Goal: Transaction & Acquisition: Purchase product/service

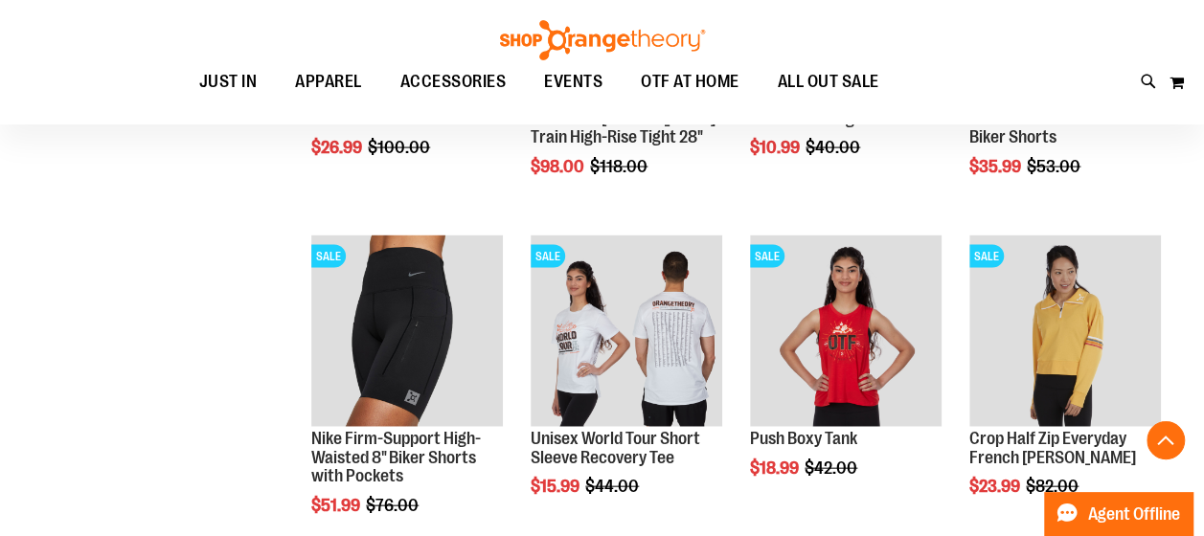
scroll to position [9003, 0]
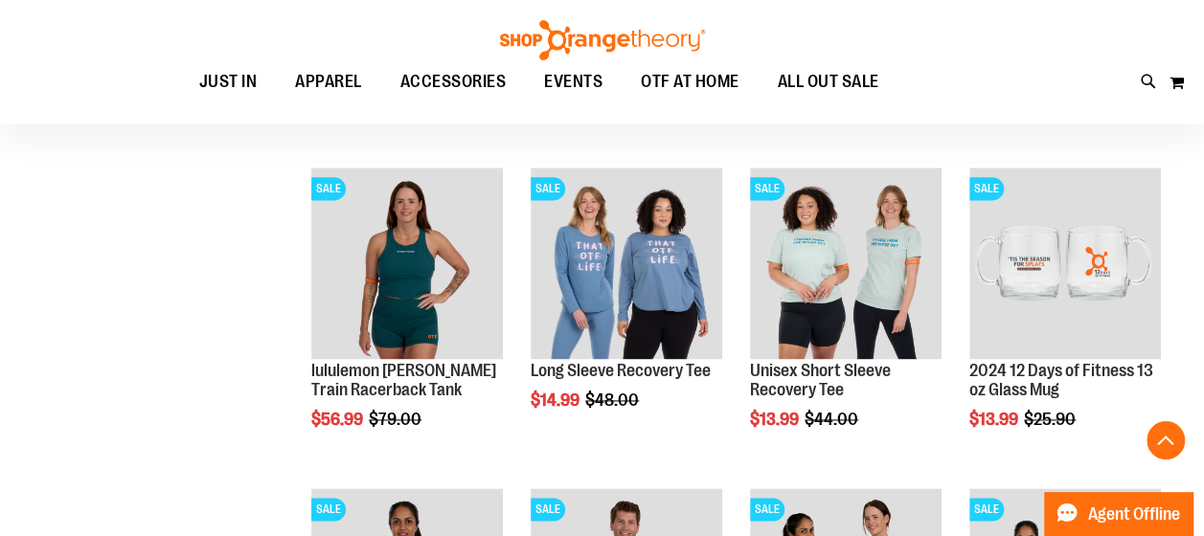
scroll to position [1243, 0]
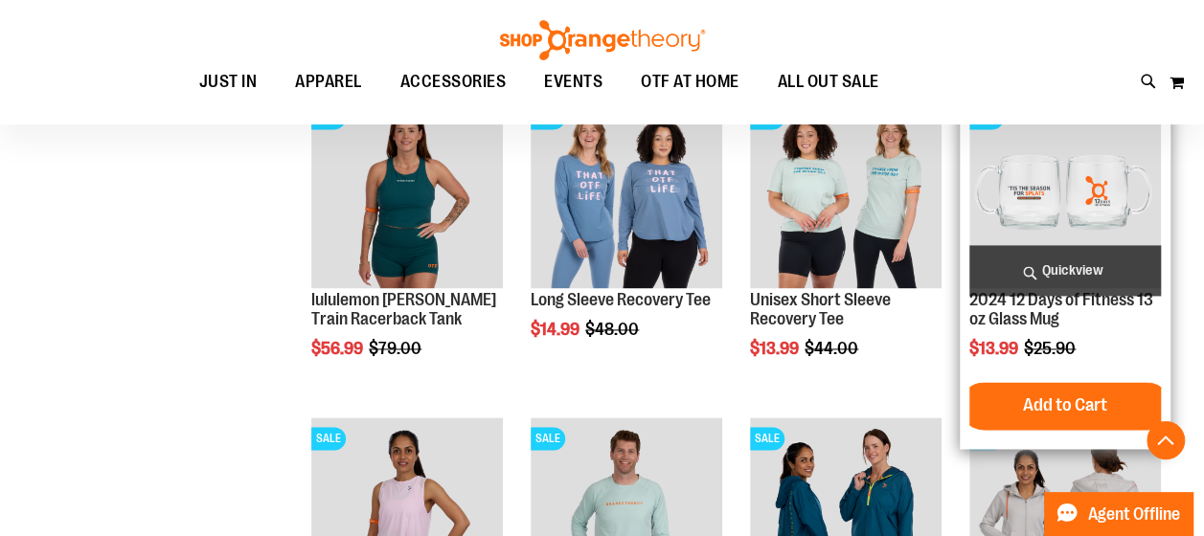
click at [1012, 226] on img "product" at bounding box center [1065, 193] width 192 height 192
